Goal: Transaction & Acquisition: Purchase product/service

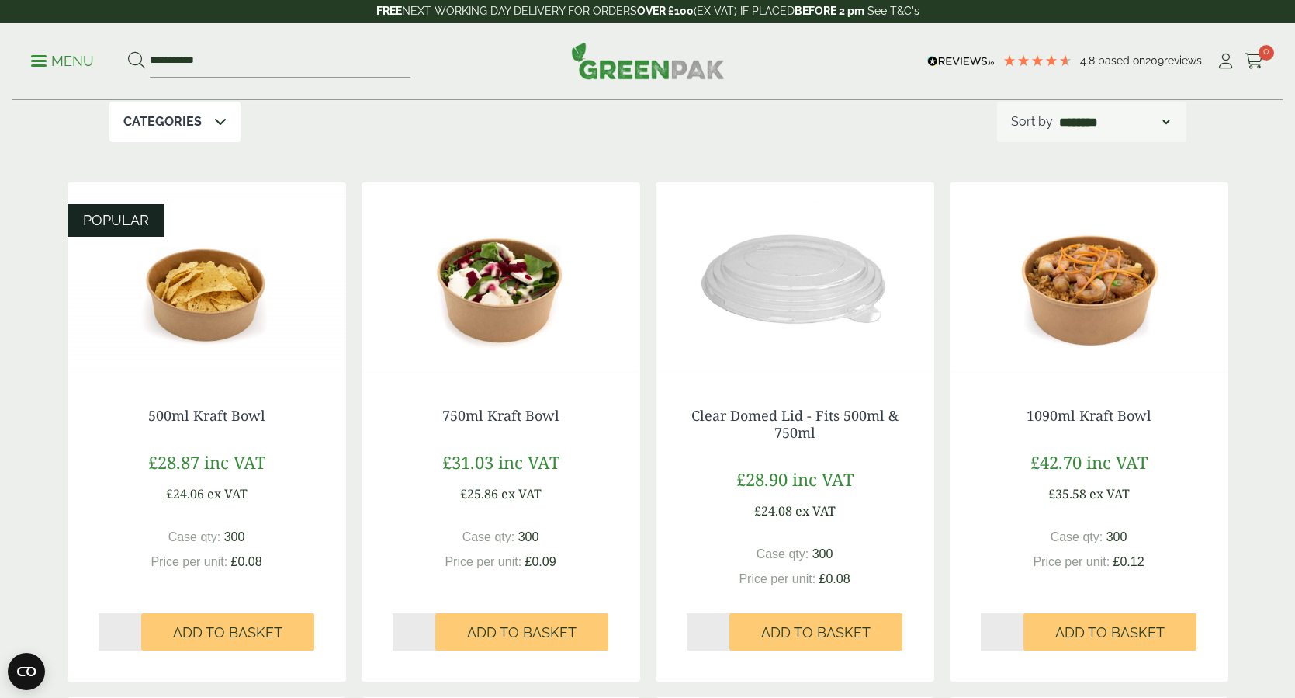
scroll to position [206, 0]
click at [1117, 310] on img at bounding box center [1089, 280] width 279 height 194
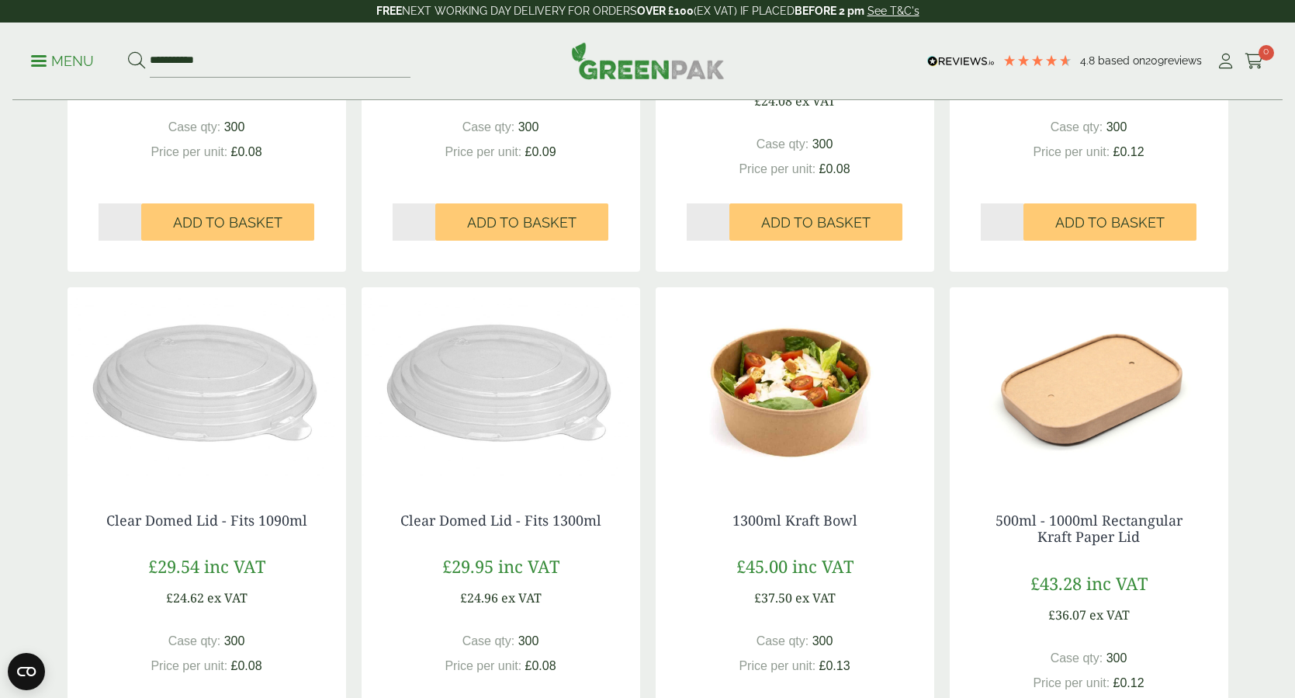
scroll to position [670, 0]
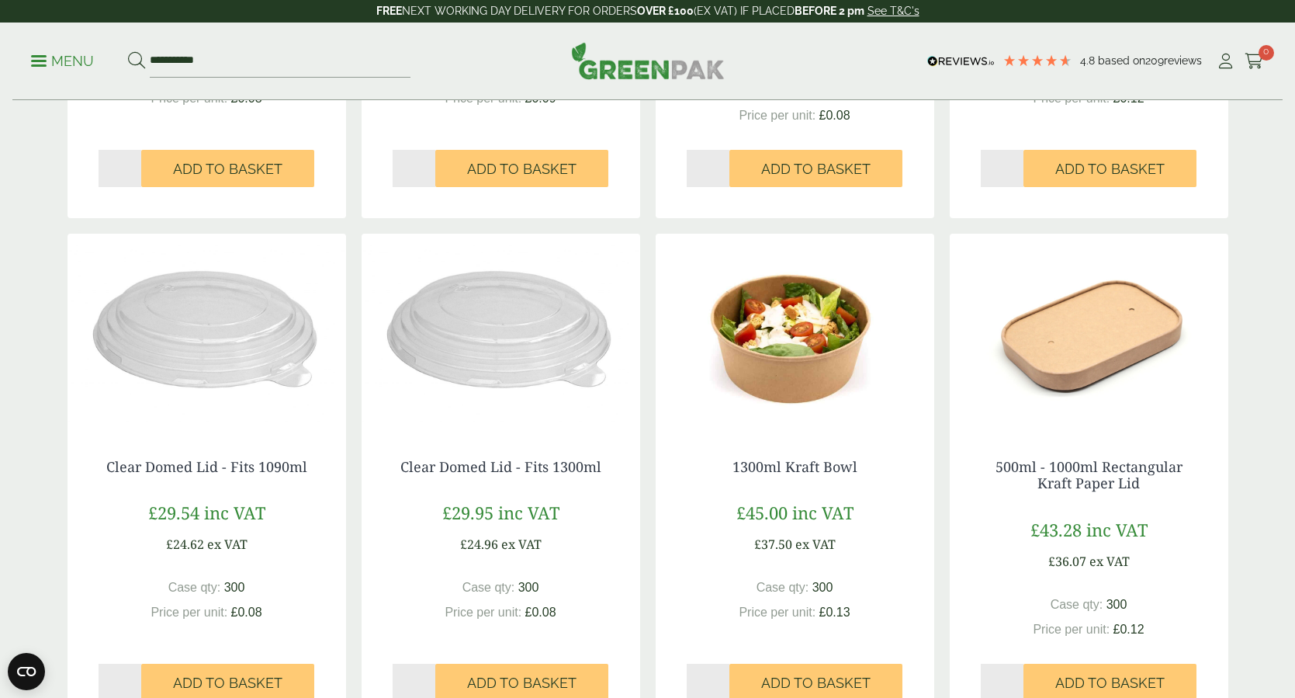
click at [831, 368] on img at bounding box center [795, 331] width 279 height 194
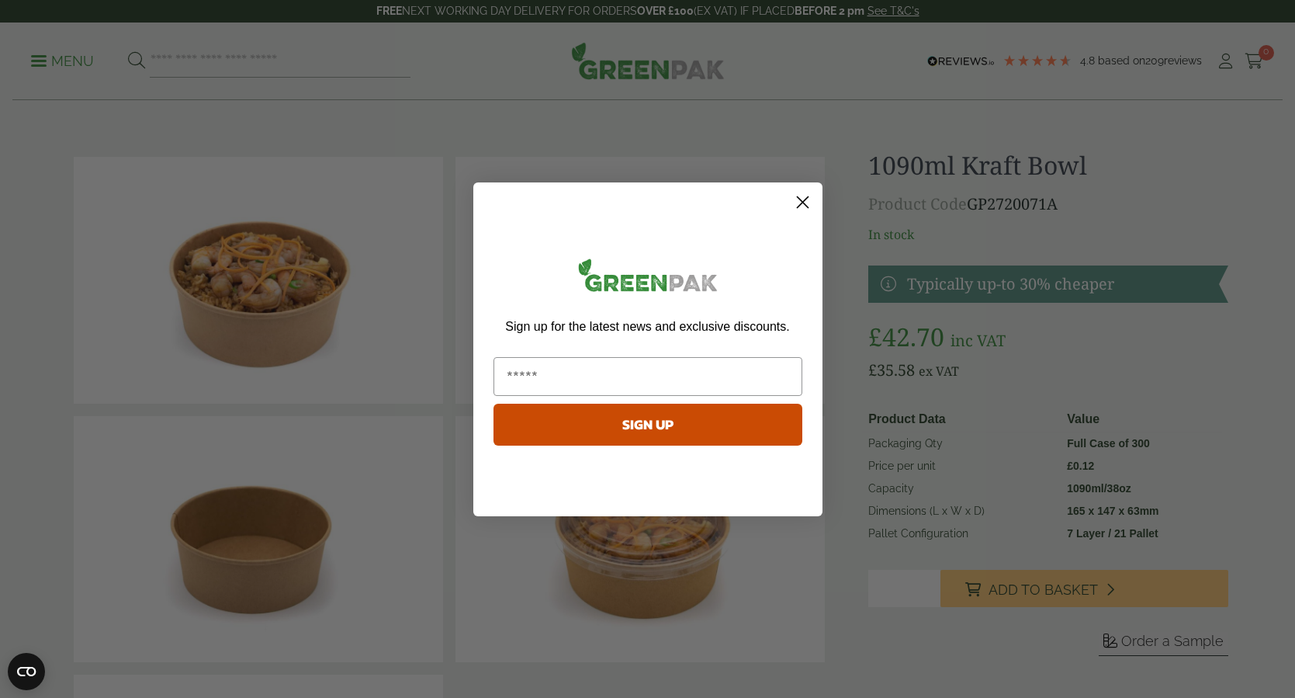
click at [804, 203] on icon "Close dialog" at bounding box center [802, 201] width 11 height 11
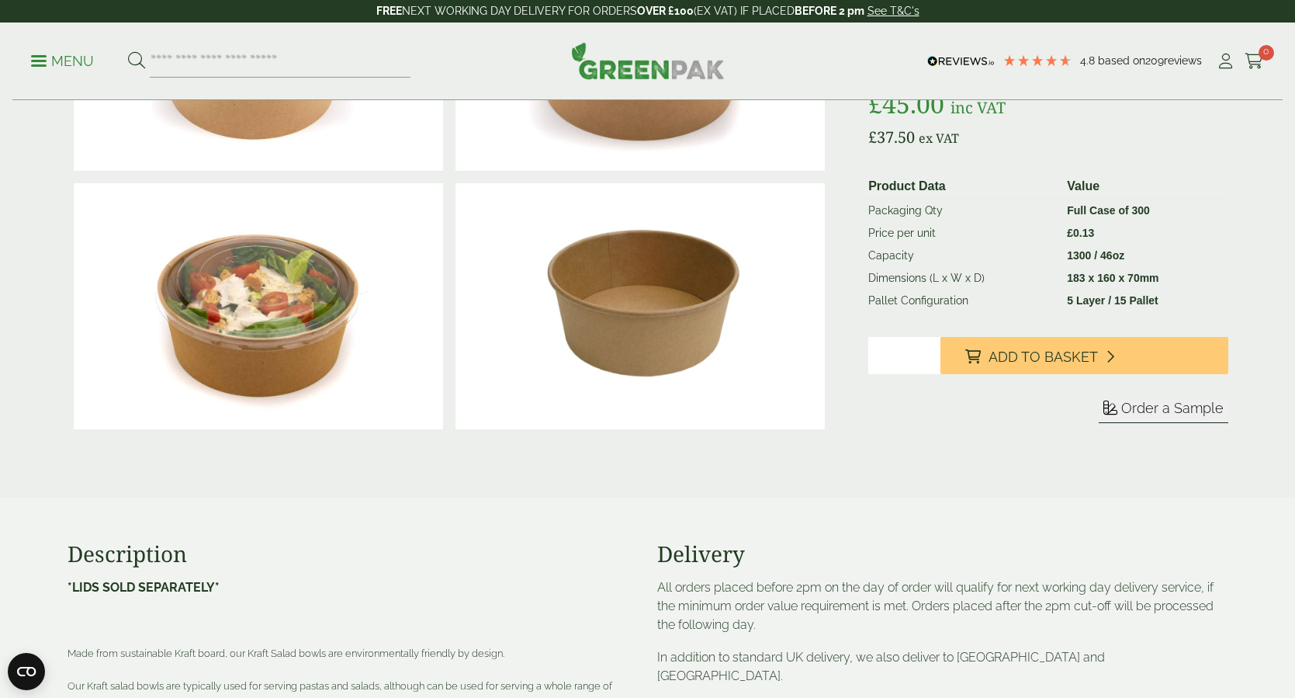
scroll to position [227, 0]
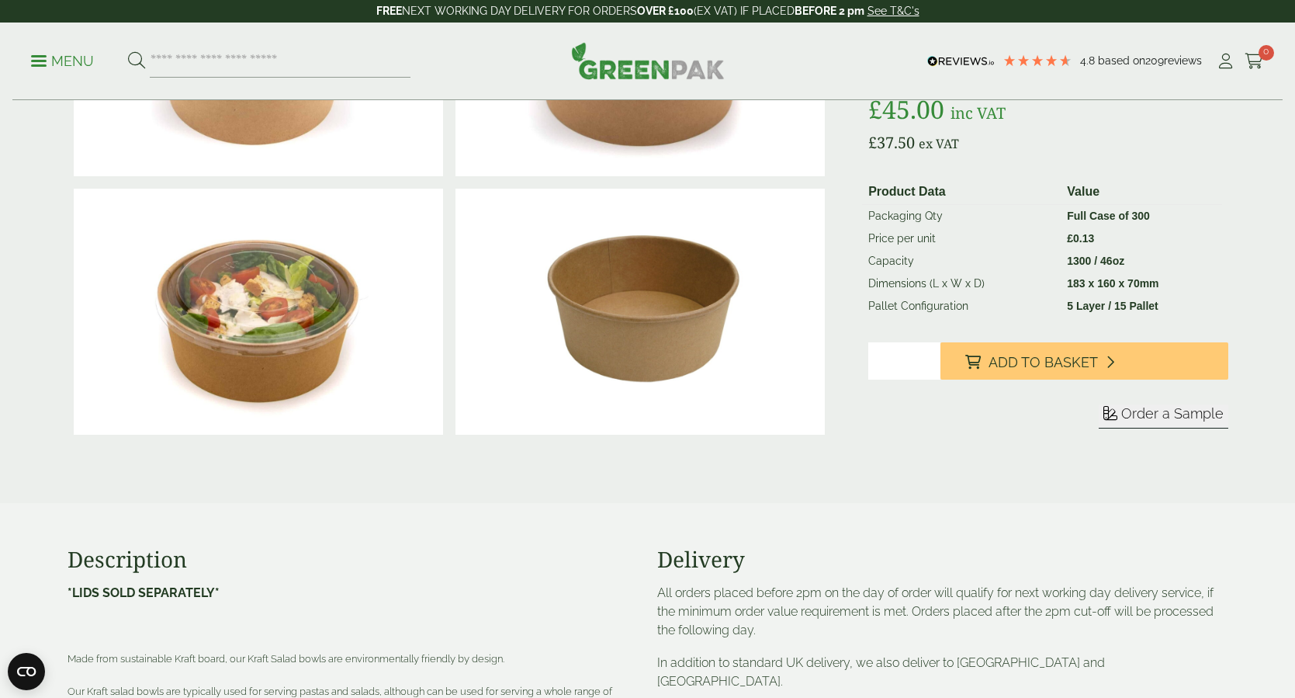
click at [669, 296] on img at bounding box center [639, 312] width 369 height 247
